Goal: Information Seeking & Learning: Learn about a topic

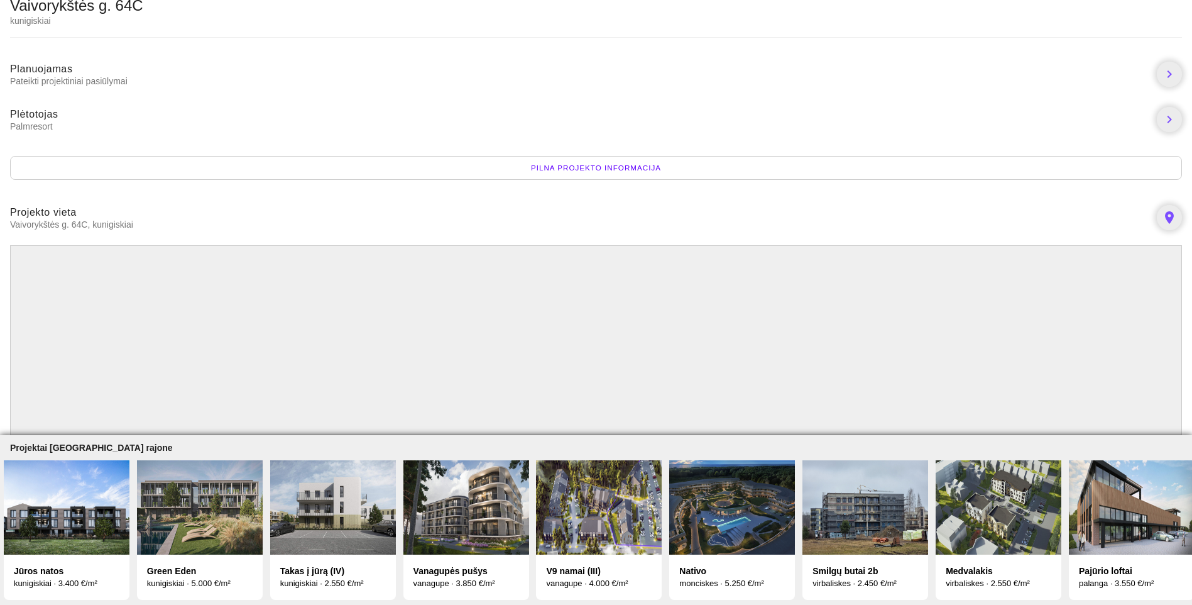
scroll to position [0, 147]
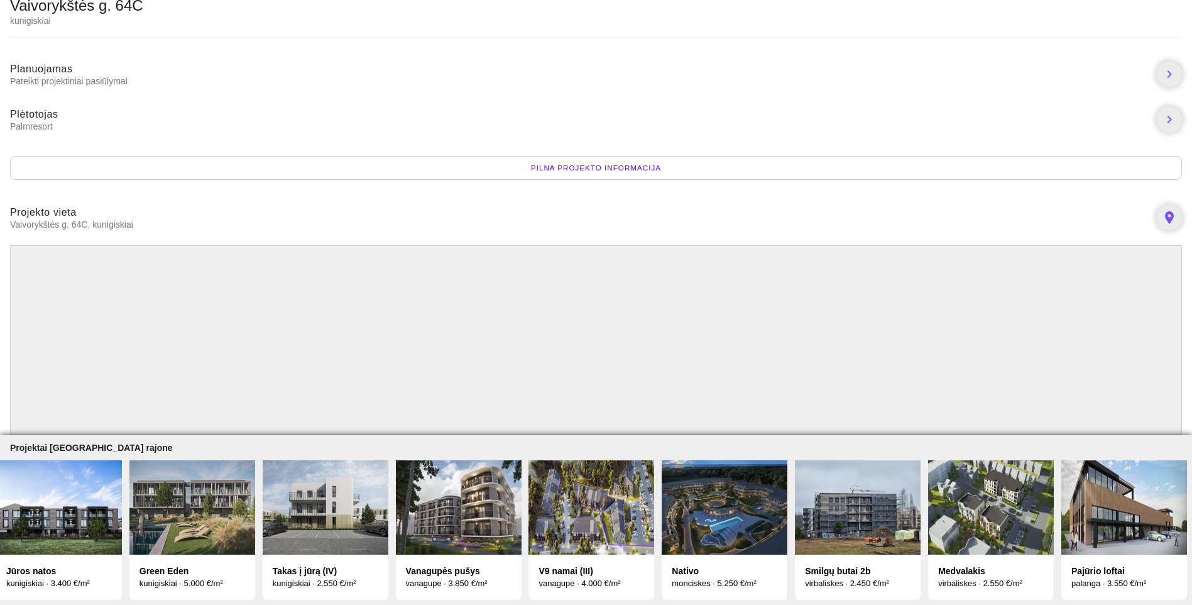
click at [867, 508] on img at bounding box center [858, 507] width 126 height 94
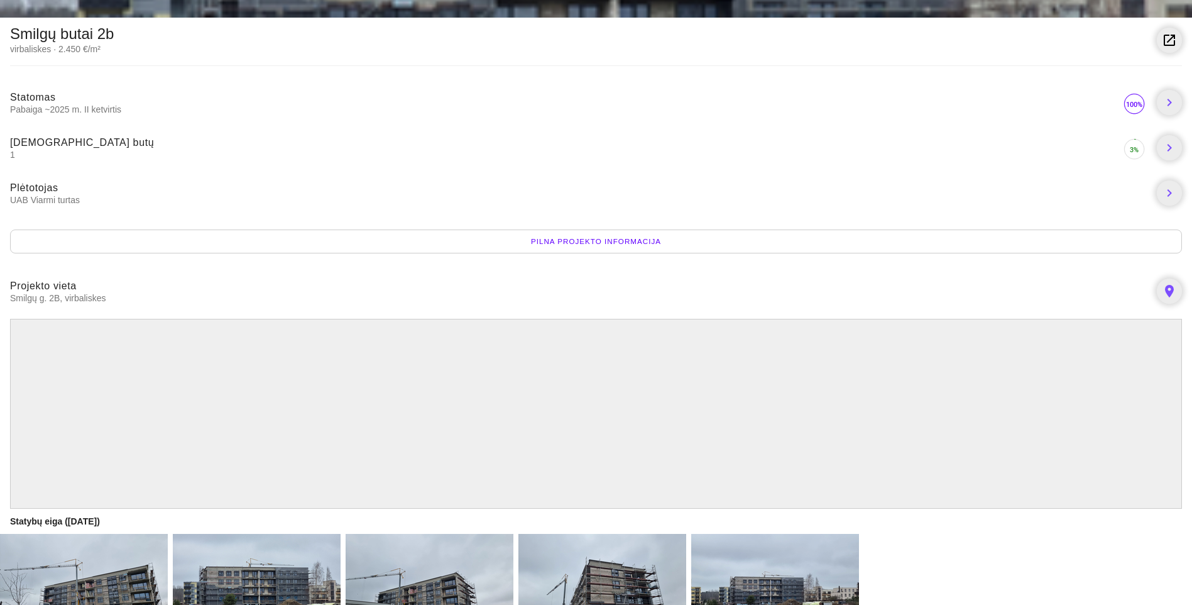
scroll to position [314, 0]
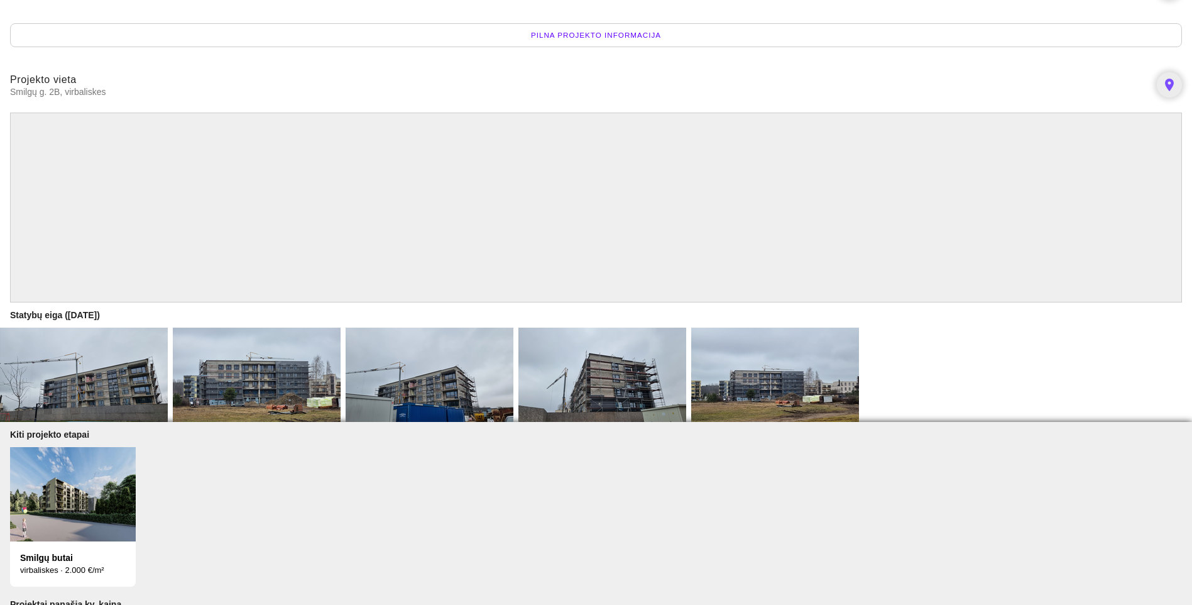
click at [122, 374] on img at bounding box center [84, 374] width 168 height 94
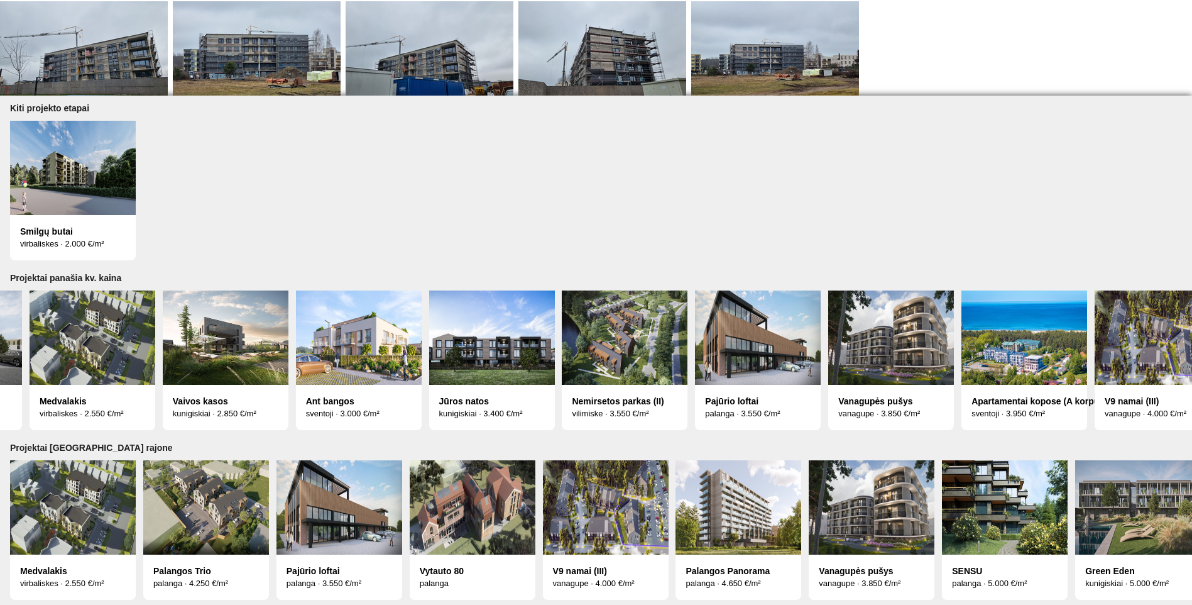
scroll to position [0, 122]
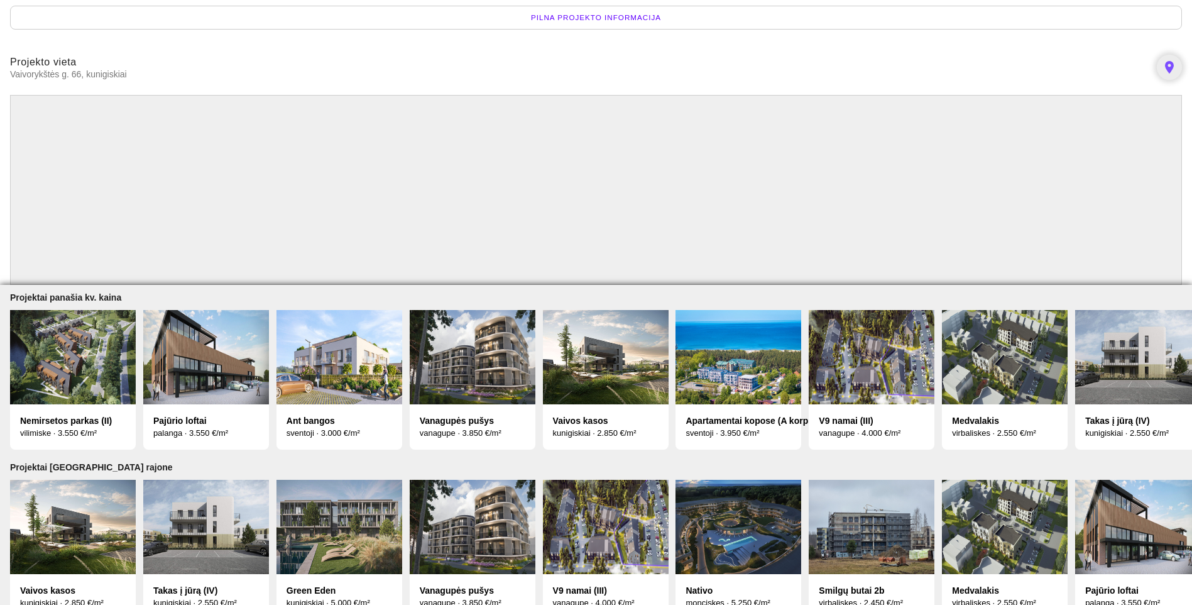
scroll to position [182, 0]
